Goal: Learn about a topic

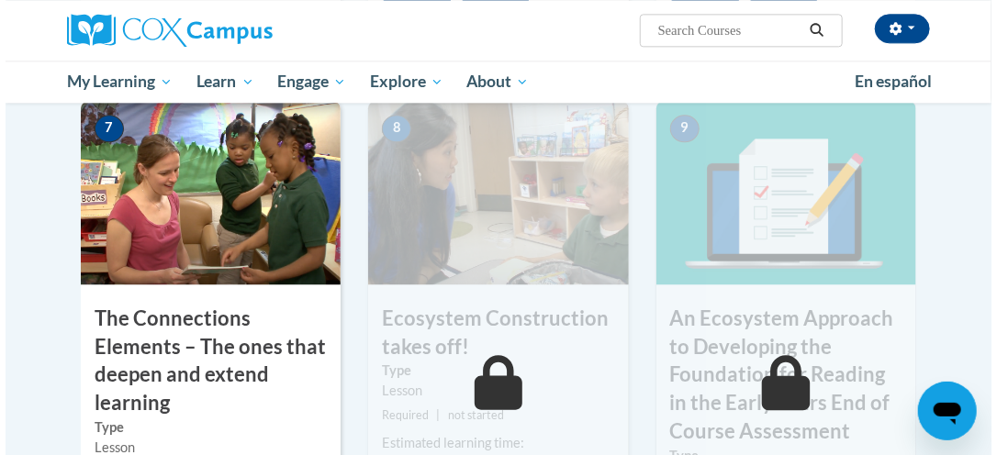
scroll to position [1670, 0]
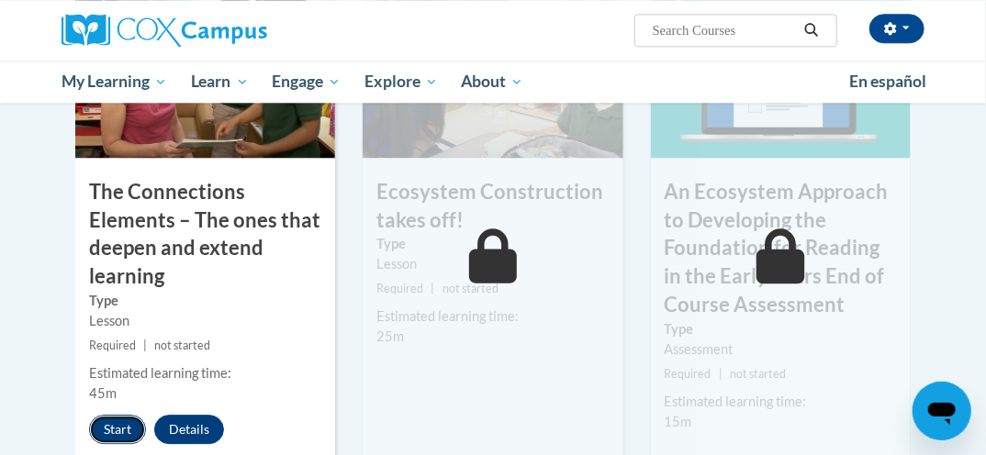
click at [128, 432] on button "Start" at bounding box center [117, 429] width 57 height 29
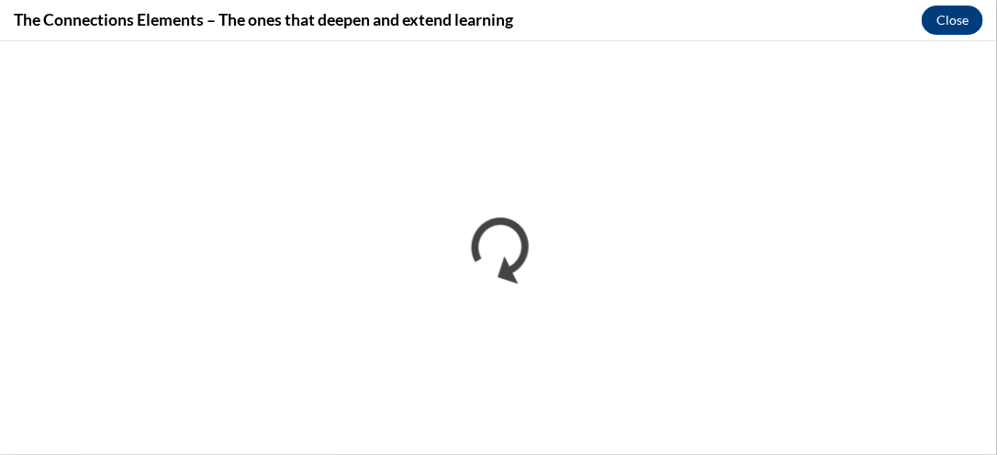
scroll to position [0, 0]
